Goal: Use online tool/utility: Utilize a website feature to perform a specific function

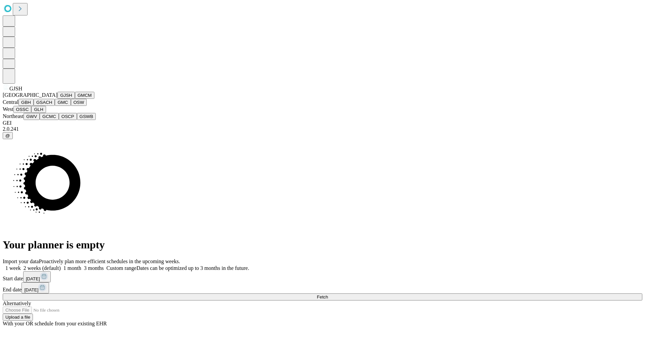
click at [57, 99] on button "GJSH" at bounding box center [65, 95] width 17 height 7
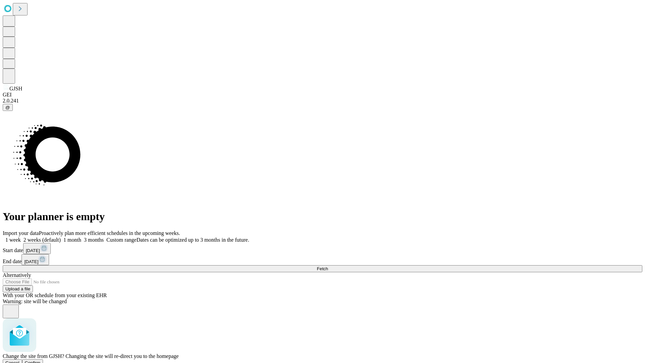
click at [41, 360] on span "Confirm" at bounding box center [33, 362] width 16 height 5
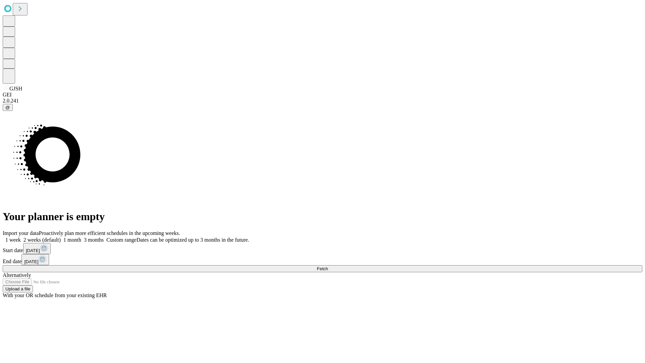
click at [61, 237] on label "2 weeks (default)" at bounding box center [41, 240] width 40 height 6
click at [328, 266] on span "Fetch" at bounding box center [322, 268] width 11 height 5
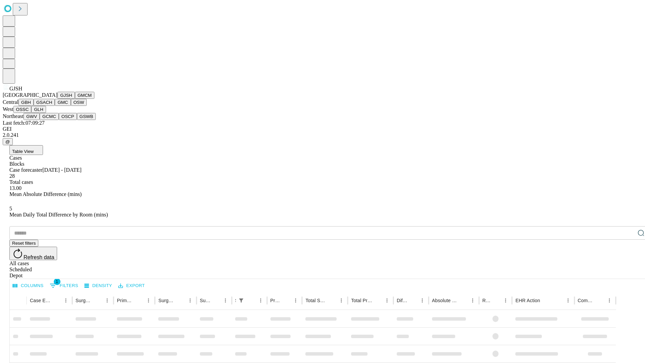
click at [75, 99] on button "GMCM" at bounding box center [84, 95] width 19 height 7
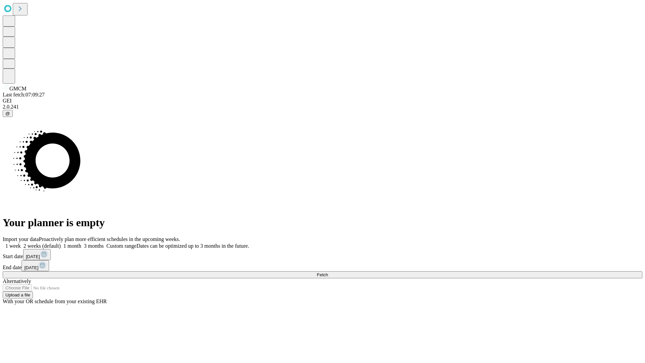
click at [61, 243] on label "2 weeks (default)" at bounding box center [41, 246] width 40 height 6
click at [328, 272] on span "Fetch" at bounding box center [322, 274] width 11 height 5
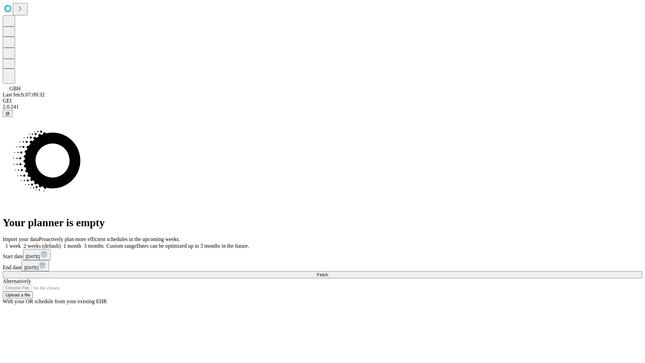
click at [61, 243] on label "2 weeks (default)" at bounding box center [41, 246] width 40 height 6
click at [328, 272] on span "Fetch" at bounding box center [322, 274] width 11 height 5
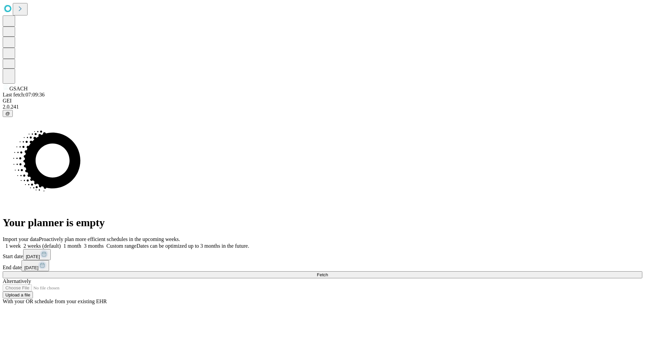
click at [61, 243] on label "2 weeks (default)" at bounding box center [41, 246] width 40 height 6
click at [328, 272] on span "Fetch" at bounding box center [322, 274] width 11 height 5
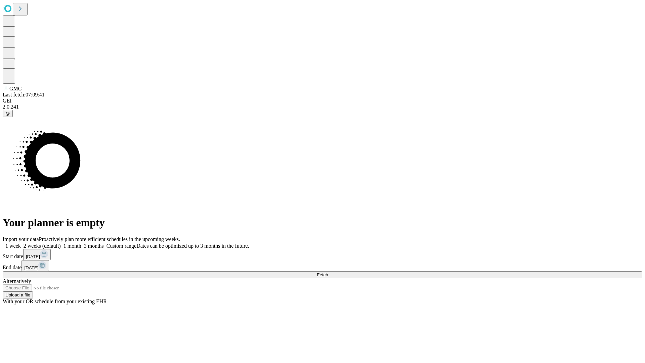
click at [61, 243] on label "2 weeks (default)" at bounding box center [41, 246] width 40 height 6
click at [328, 272] on span "Fetch" at bounding box center [322, 274] width 11 height 5
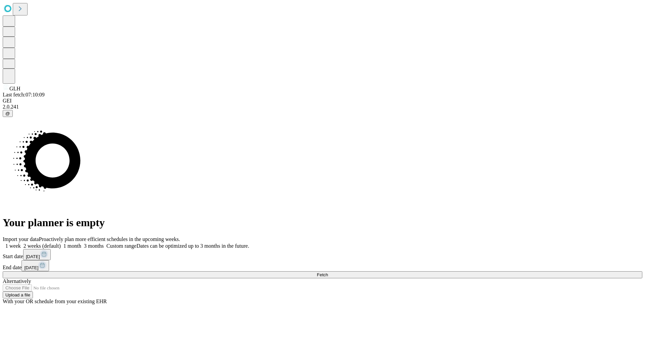
click at [328, 272] on span "Fetch" at bounding box center [322, 274] width 11 height 5
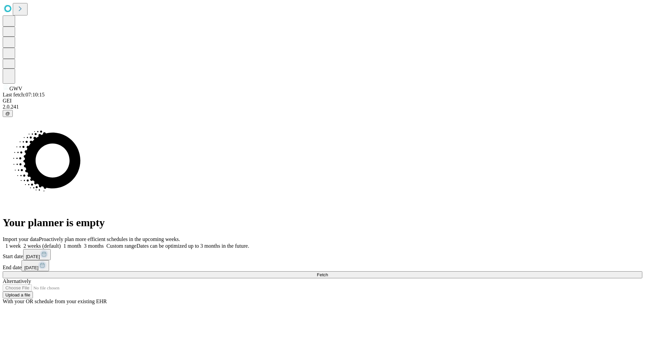
click at [328, 272] on span "Fetch" at bounding box center [322, 274] width 11 height 5
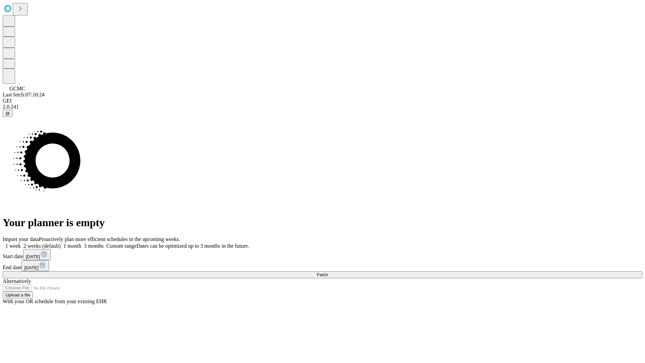
click at [61, 243] on label "2 weeks (default)" at bounding box center [41, 246] width 40 height 6
click at [328, 272] on span "Fetch" at bounding box center [322, 274] width 11 height 5
